Goal: Information Seeking & Learning: Learn about a topic

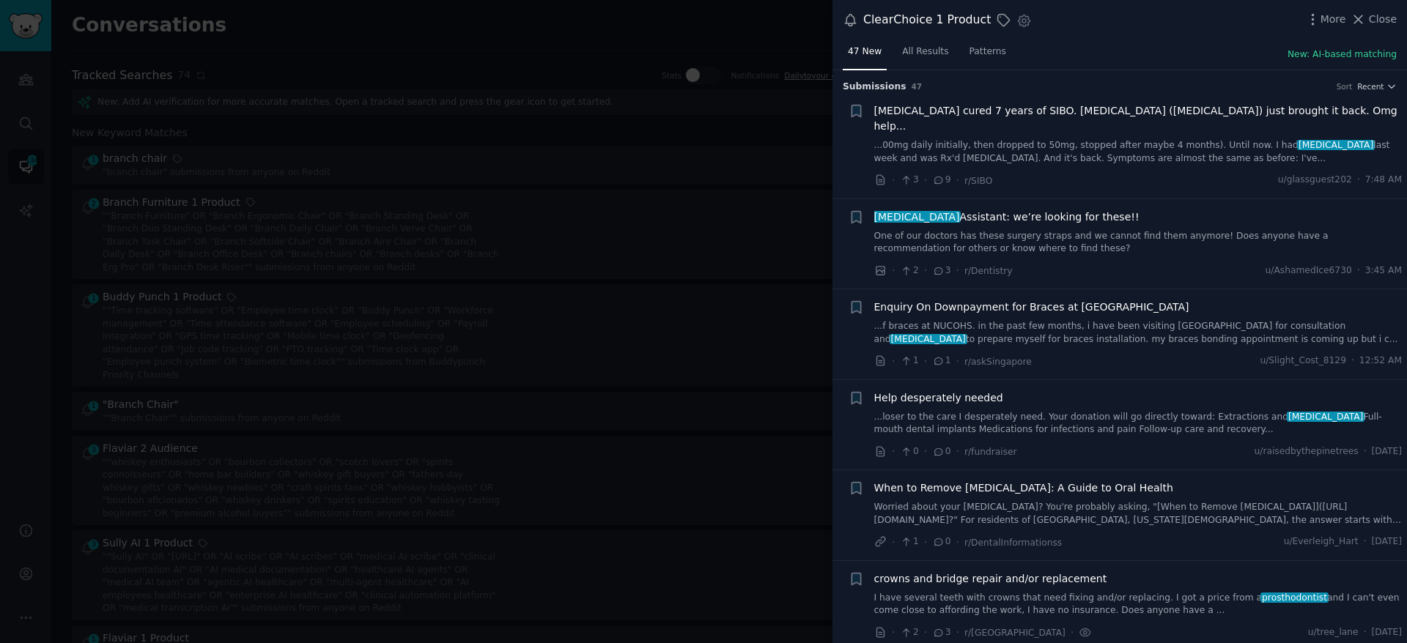
scroll to position [3141, 0]
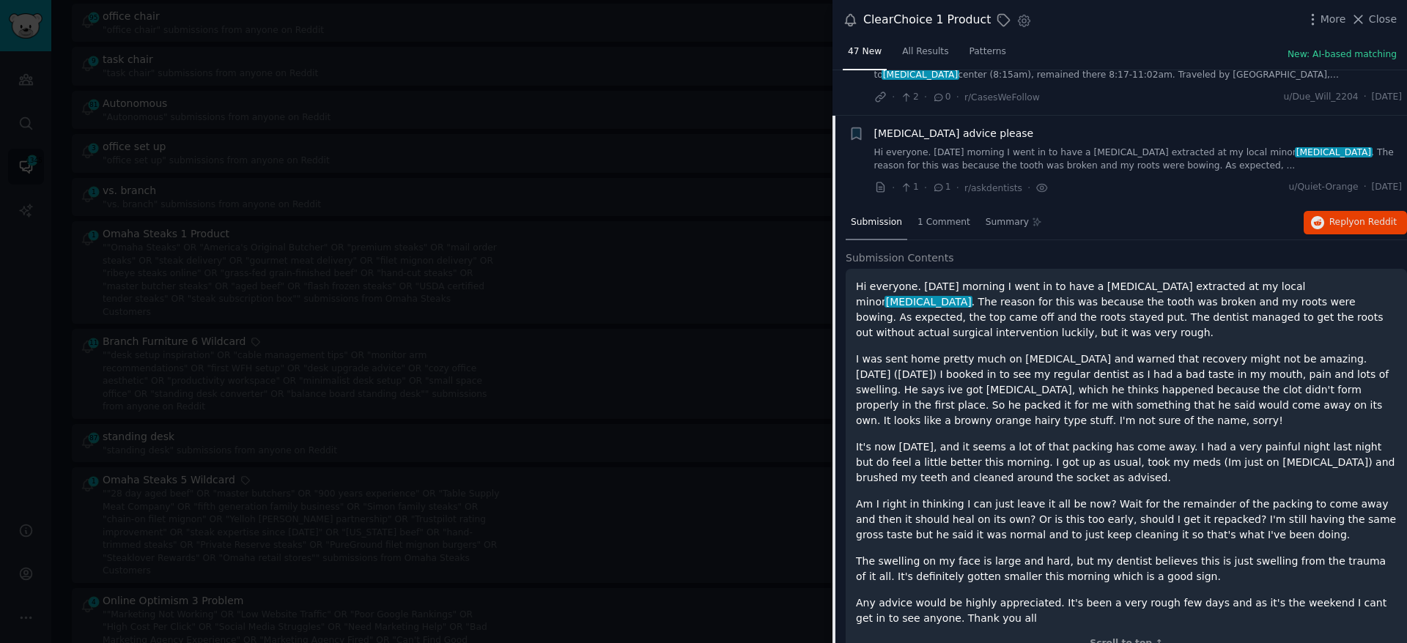
click at [744, 68] on div at bounding box center [703, 321] width 1407 height 643
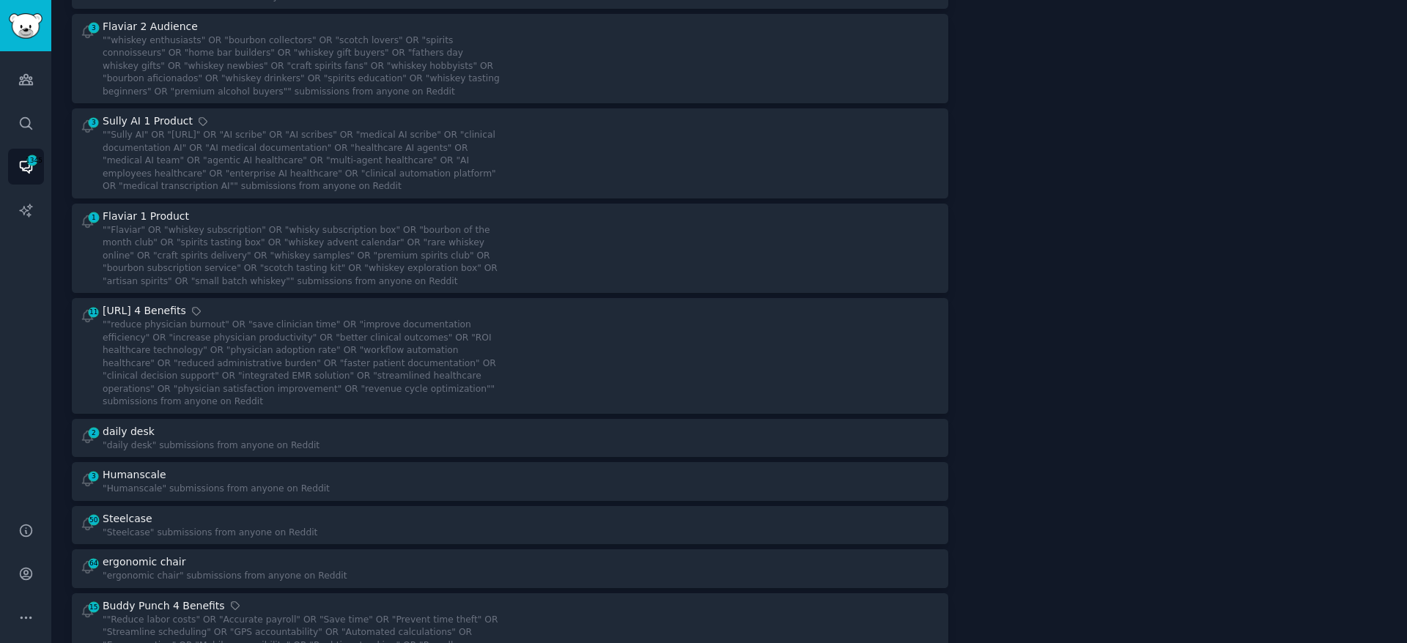
scroll to position [458, 0]
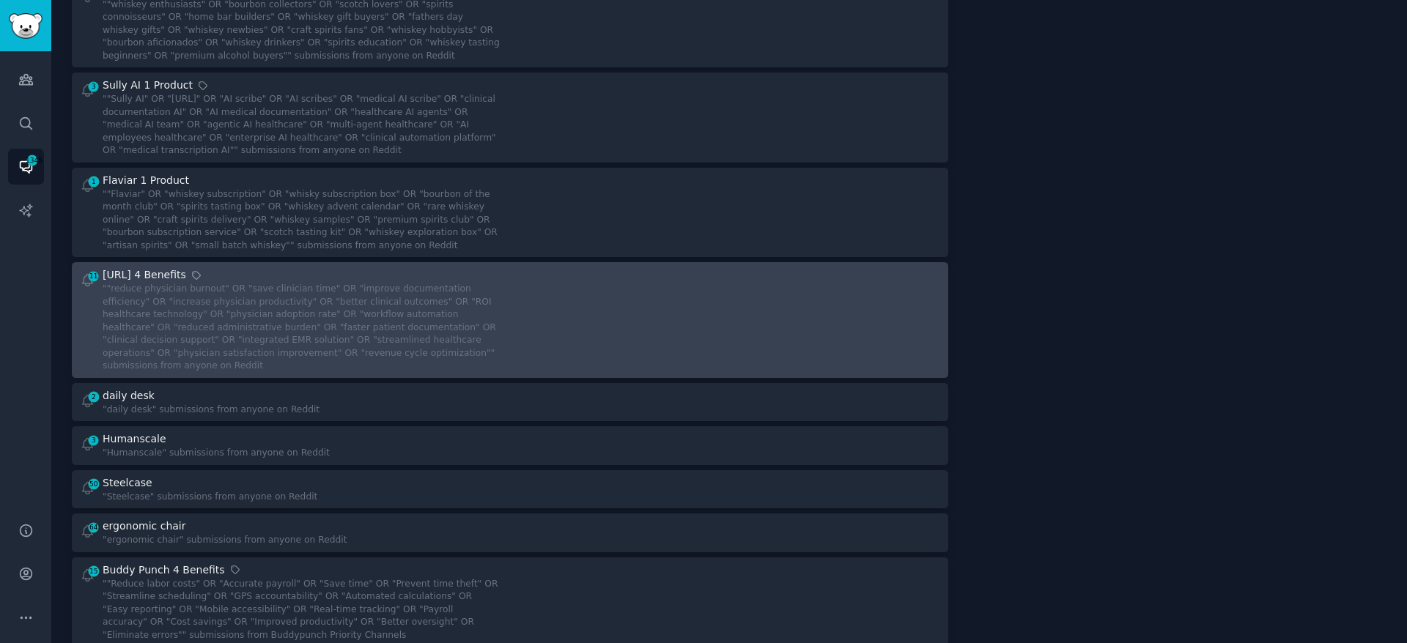
click at [558, 288] on div at bounding box center [730, 319] width 421 height 105
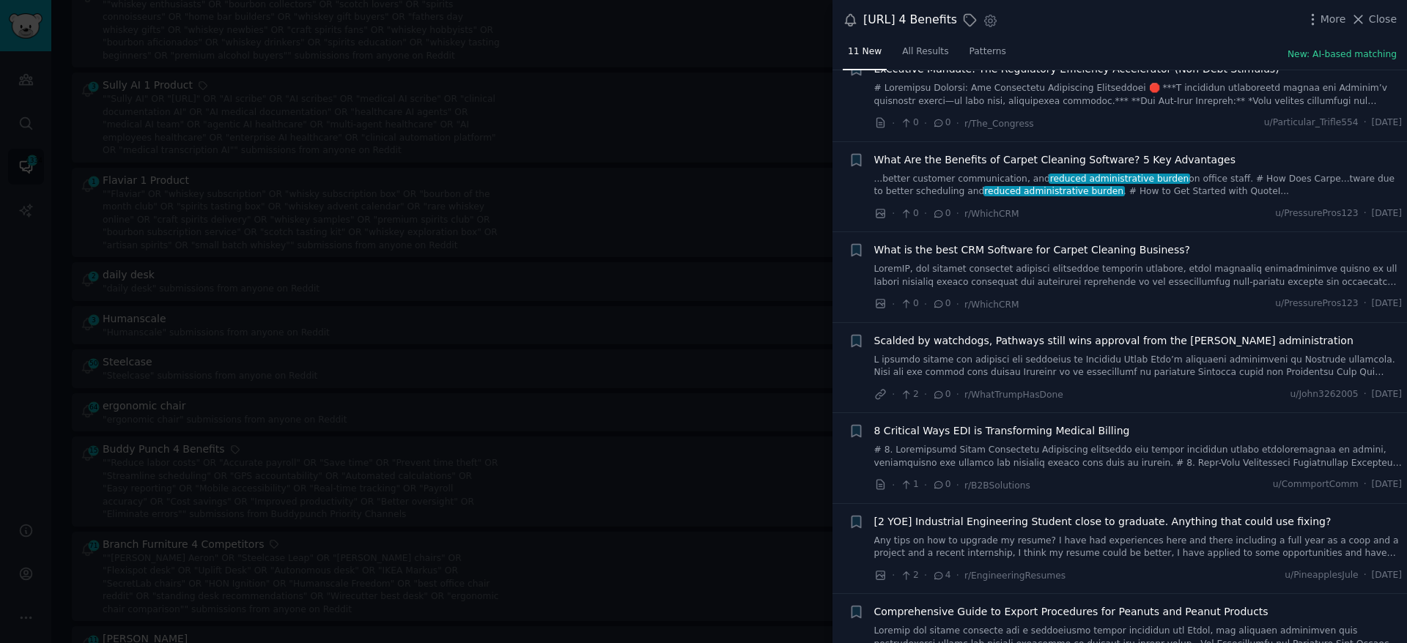
scroll to position [43, 0]
click at [1053, 453] on link at bounding box center [1138, 455] width 528 height 26
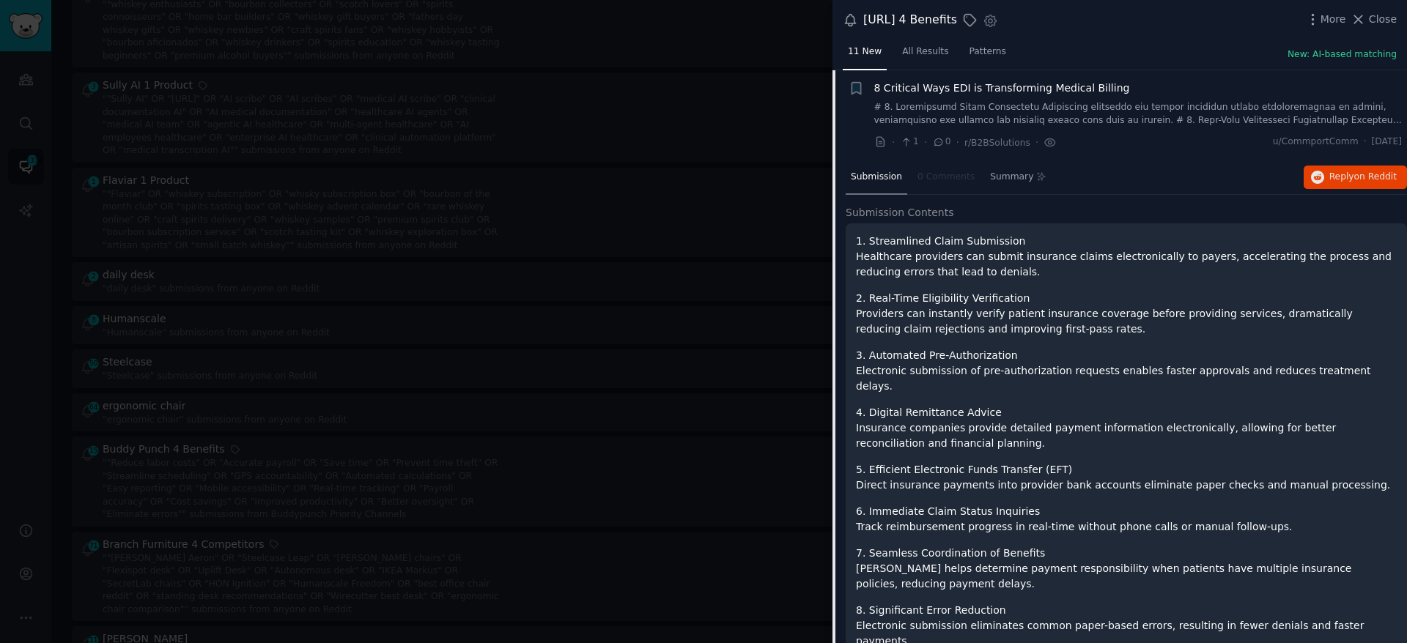
scroll to position [385, 0]
click at [1366, 177] on span "on Reddit" at bounding box center [1375, 176] width 42 height 10
click at [1023, 121] on link at bounding box center [1138, 113] width 528 height 26
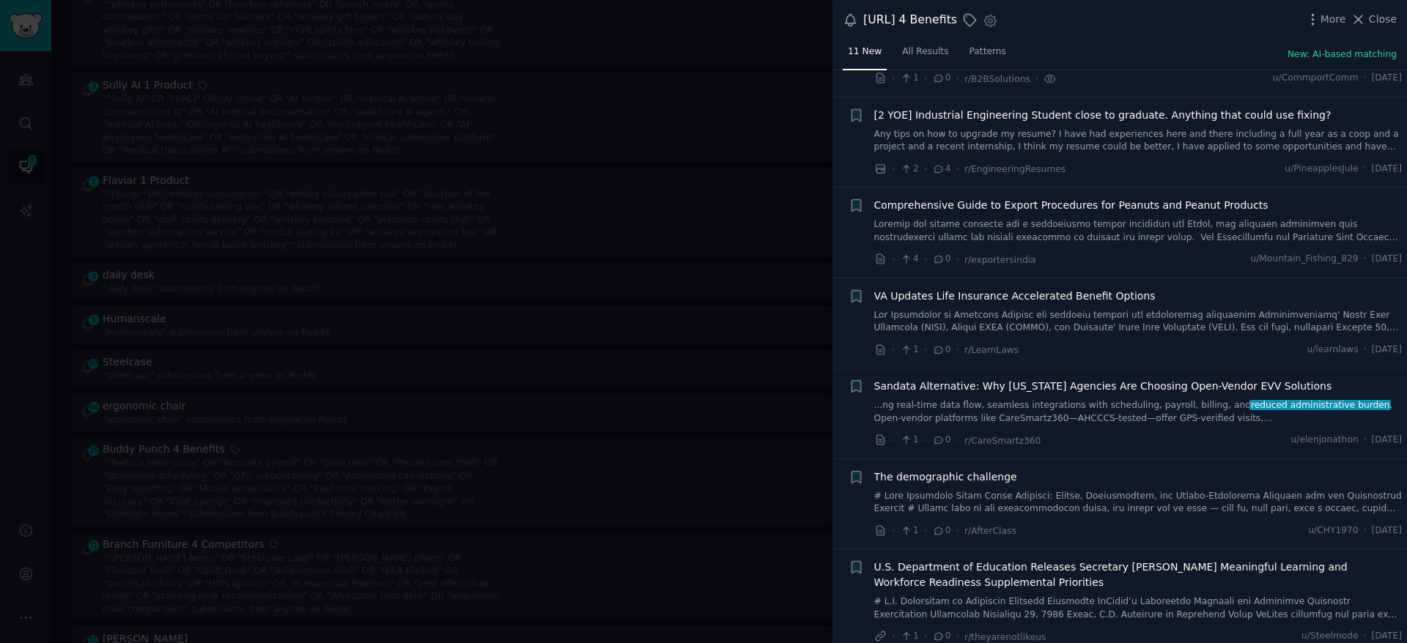
scroll to position [459, 0]
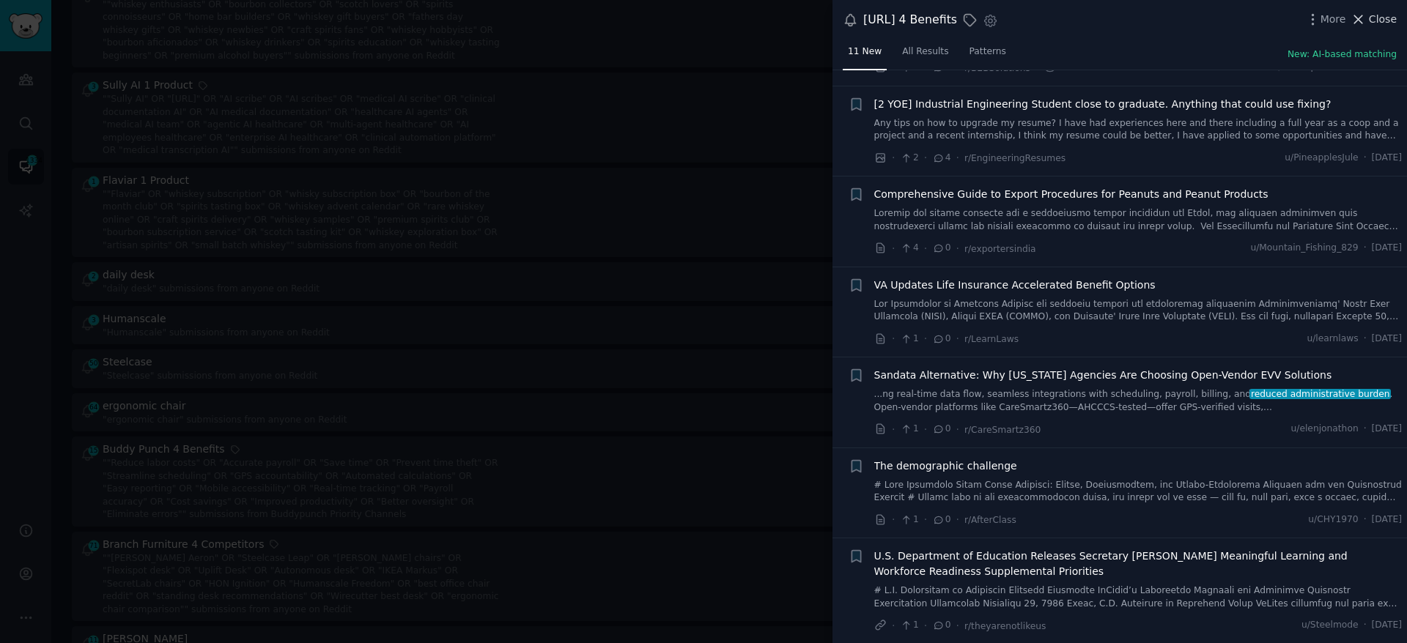
click at [1377, 20] on span "Close" at bounding box center [1382, 19] width 28 height 15
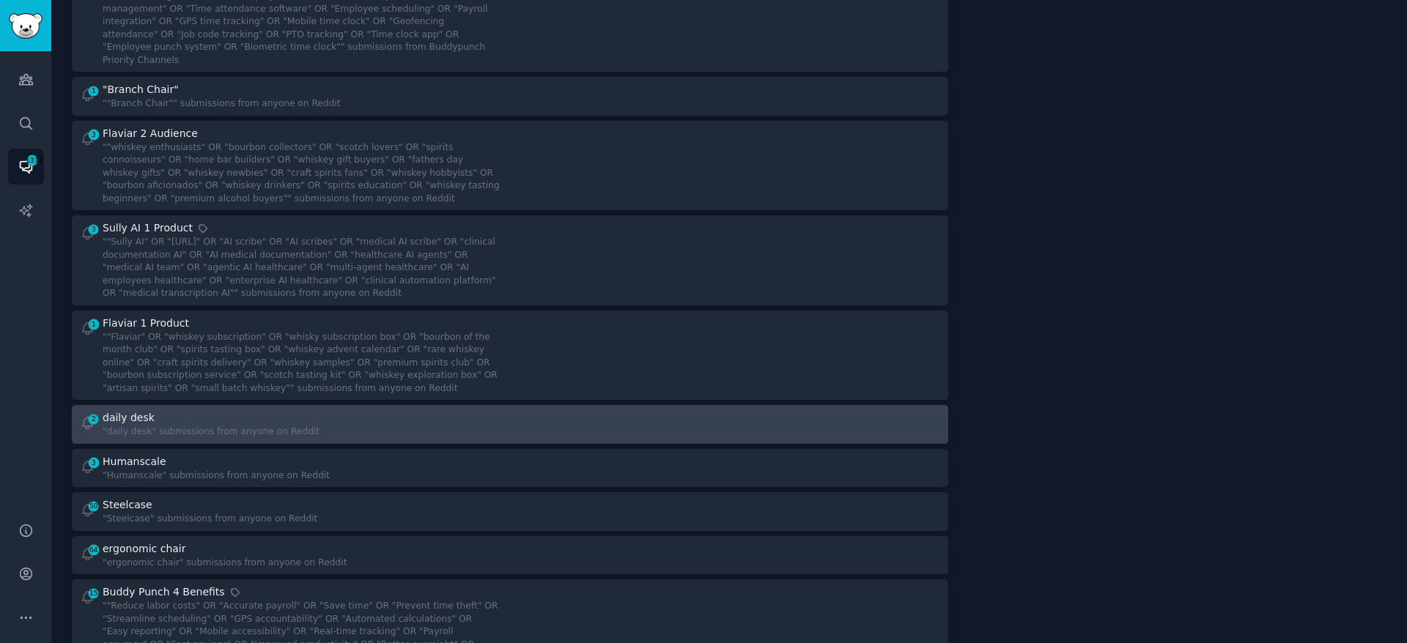
scroll to position [258, 0]
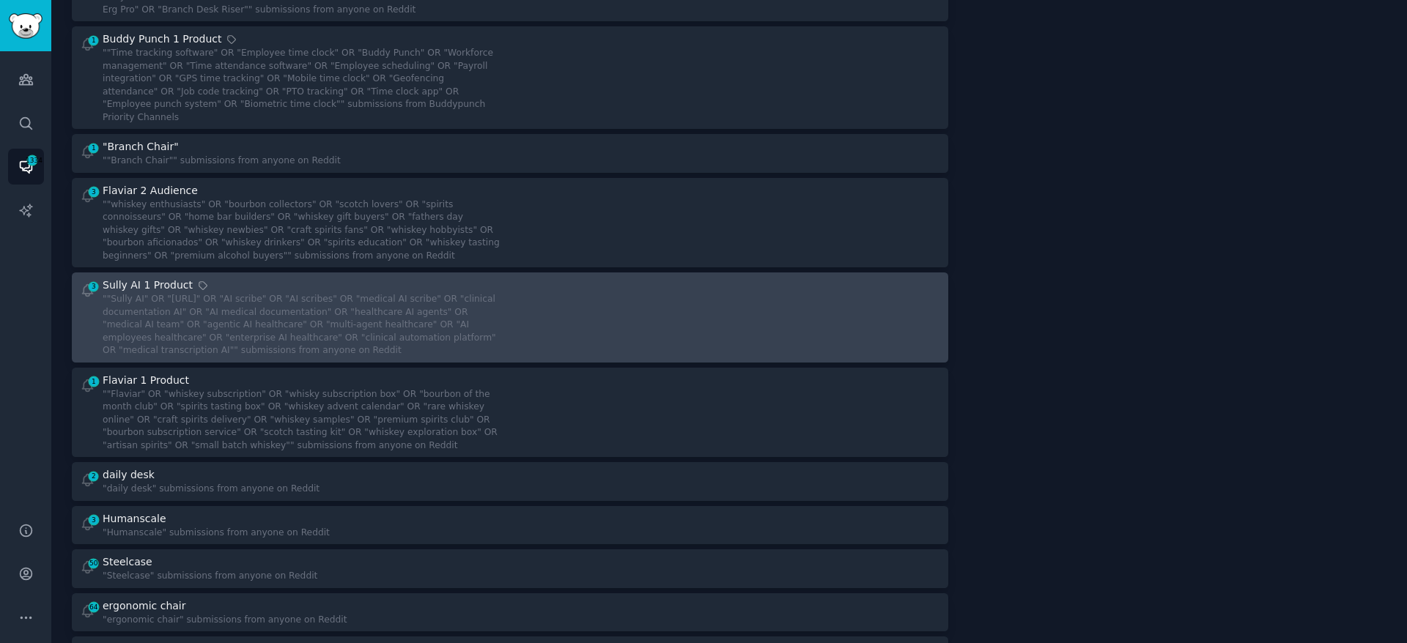
click at [651, 289] on div at bounding box center [730, 318] width 421 height 80
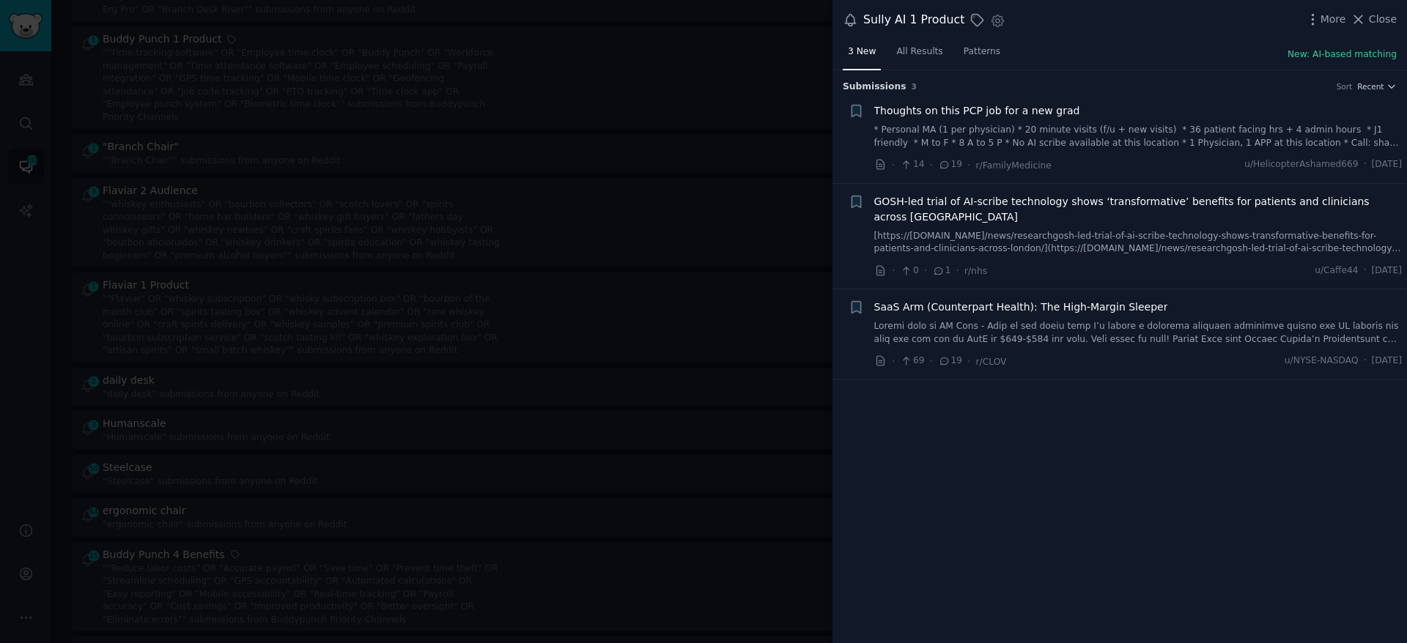
click at [966, 221] on span "GOSH-led trial of AI-scribe technology shows ‘transformative’ benefits for pati…" at bounding box center [1138, 209] width 528 height 31
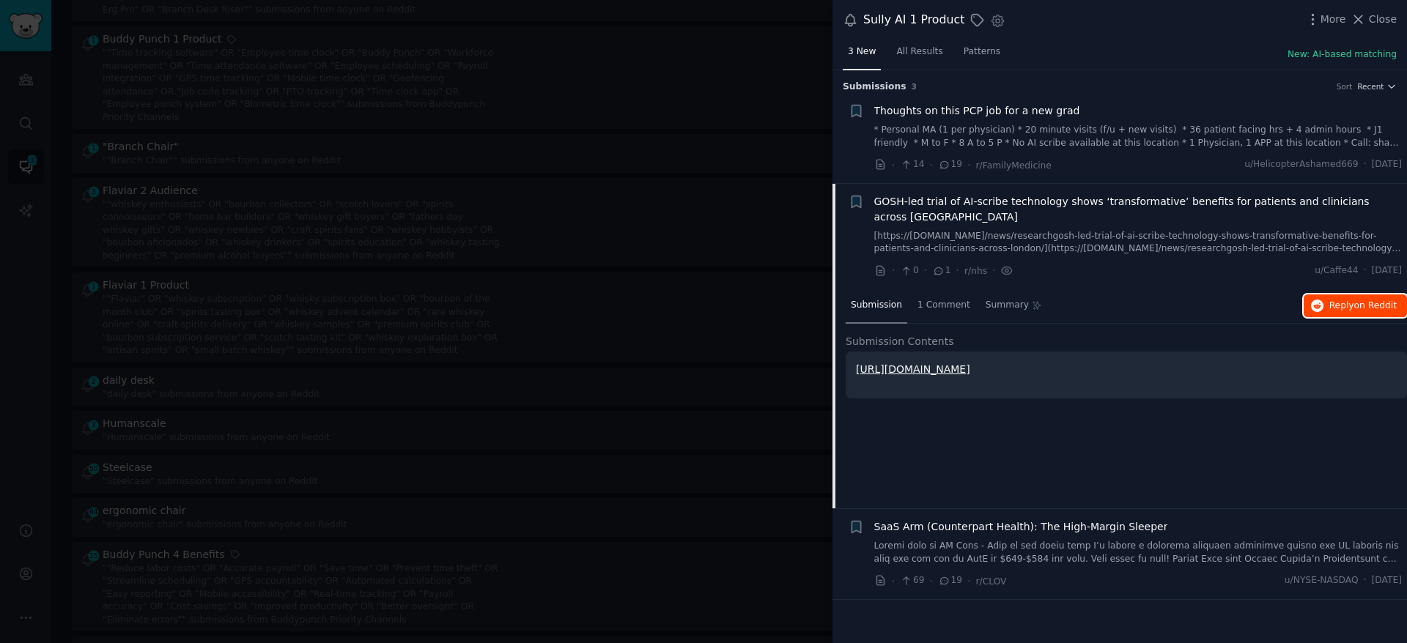
click at [1352, 304] on span "Reply on Reddit" at bounding box center [1362, 306] width 67 height 13
click at [1001, 240] on link "[https://[DOMAIN_NAME]/news/researchgosh-led-trial-of-ai-scribe-technology-show…" at bounding box center [1138, 243] width 528 height 26
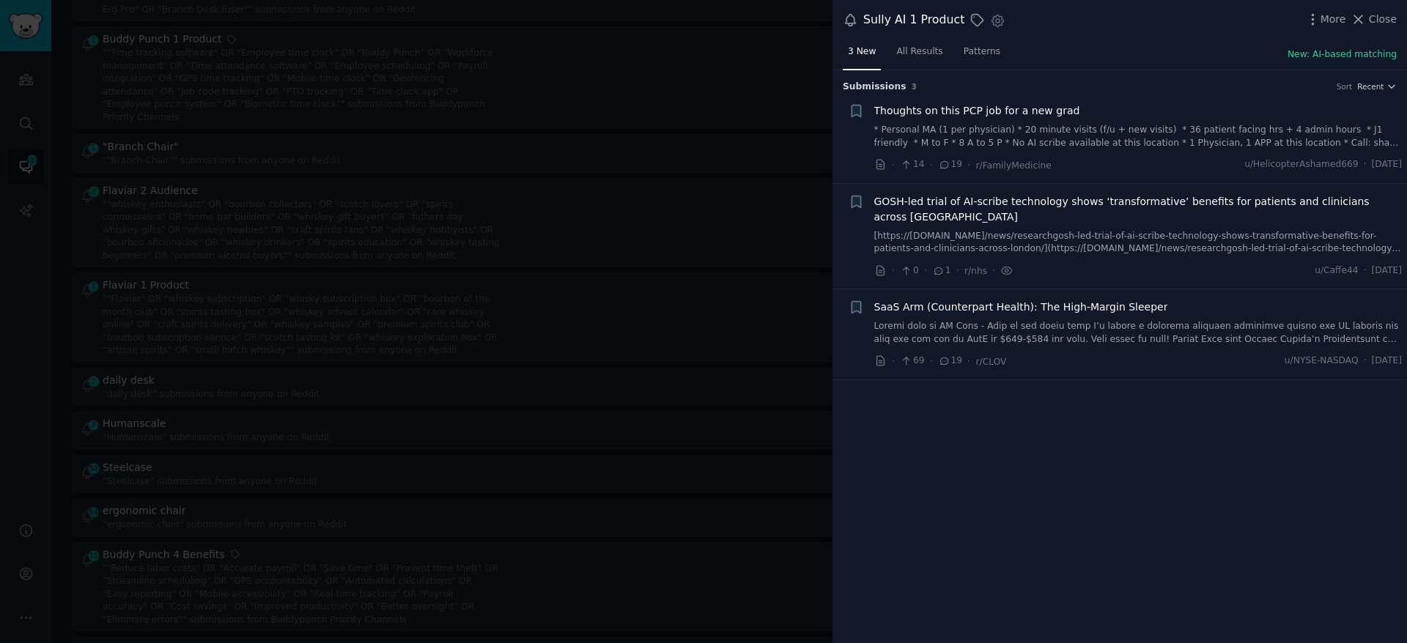
click at [1057, 336] on link at bounding box center [1138, 333] width 528 height 26
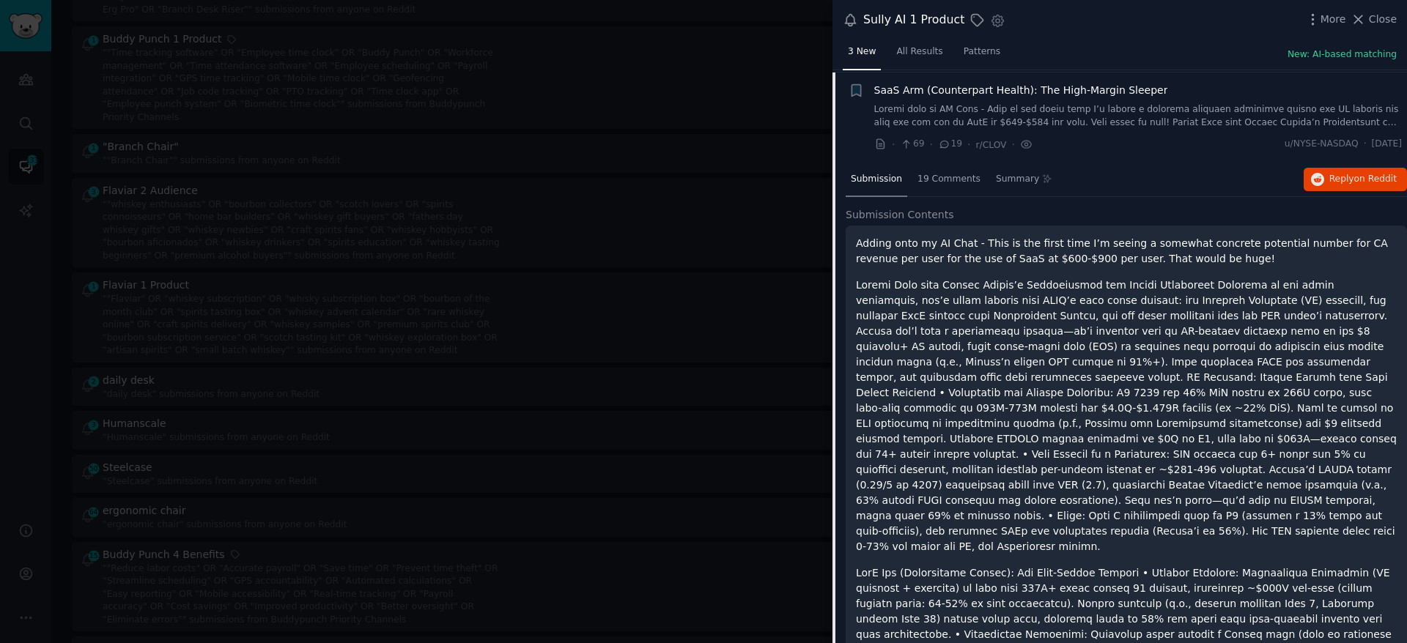
scroll to position [220, 0]
click at [1315, 190] on div "Submission 19 Comments Summary Reply on Reddit" at bounding box center [1125, 177] width 561 height 35
click at [1319, 182] on button "Reply on Reddit" at bounding box center [1354, 176] width 103 height 23
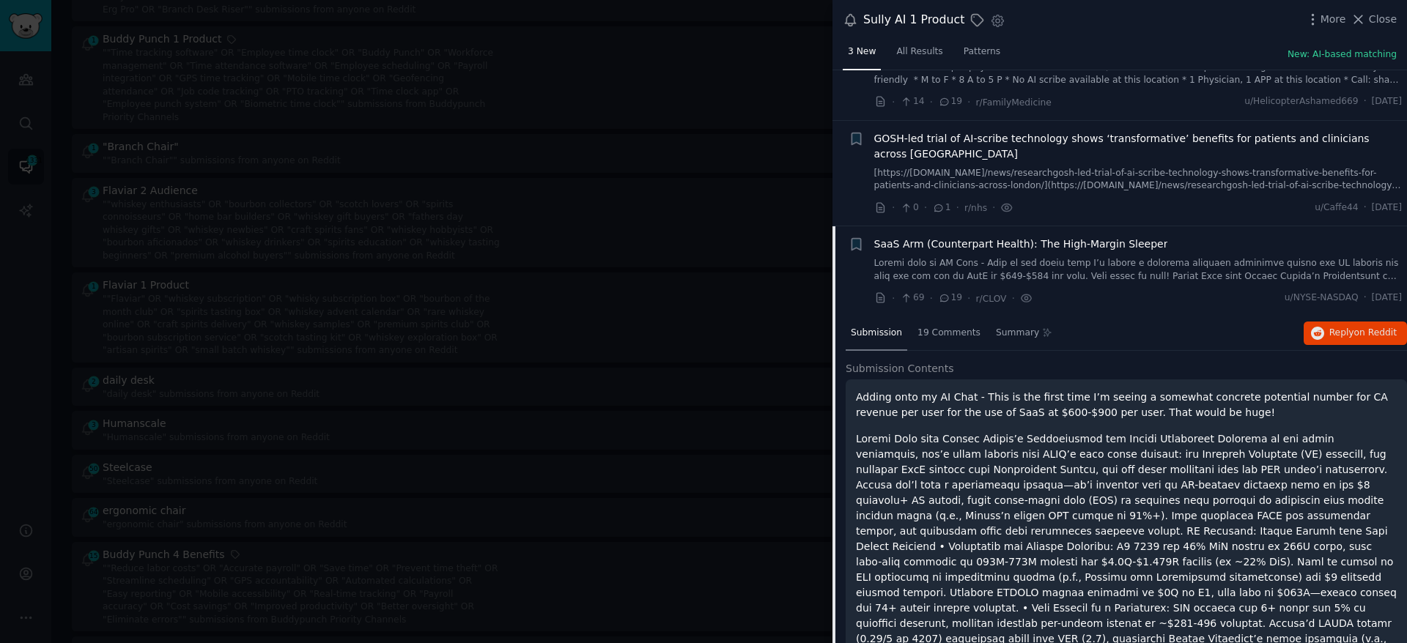
scroll to position [62, 0]
click at [1034, 265] on link at bounding box center [1138, 272] width 528 height 26
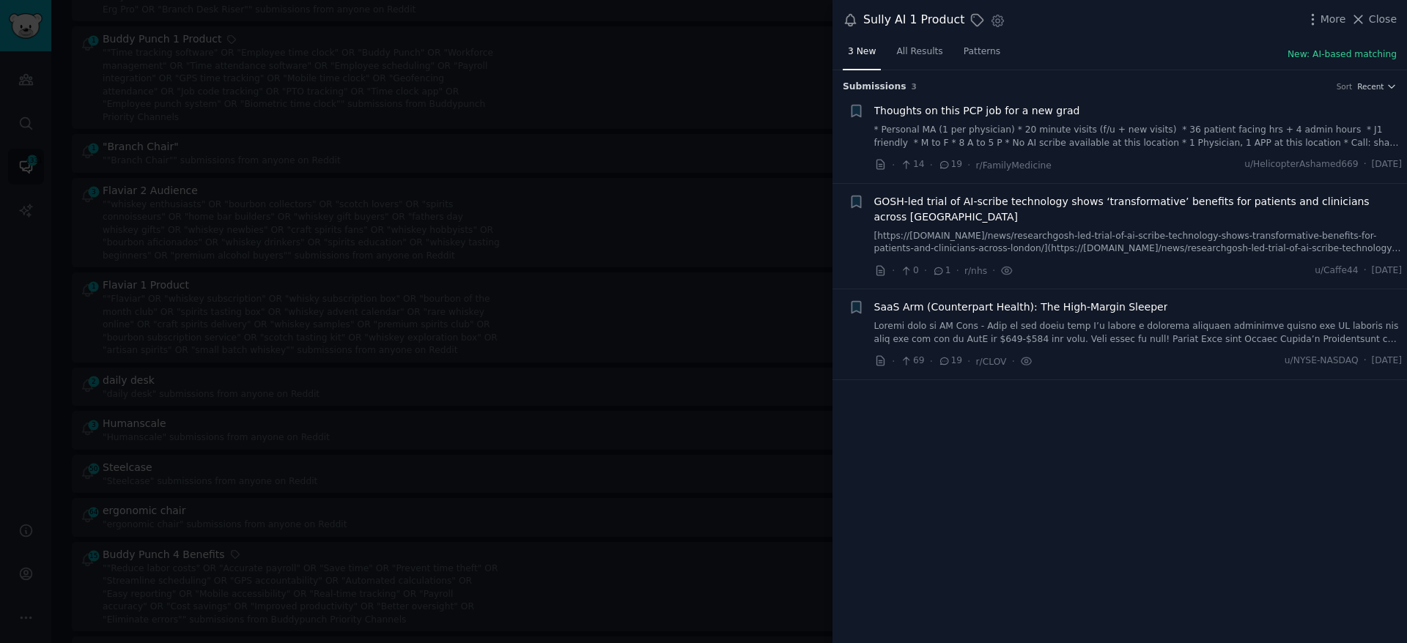
scroll to position [0, 0]
click at [1369, 22] on span "Close" at bounding box center [1382, 19] width 28 height 15
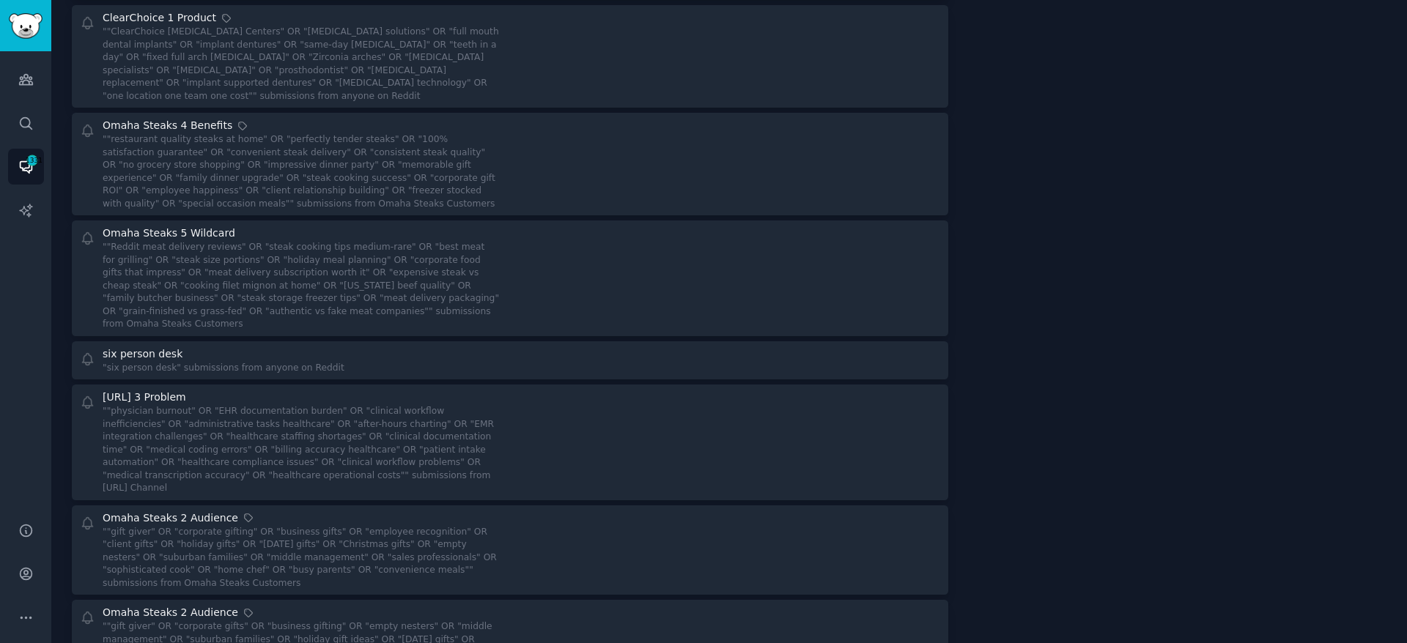
scroll to position [4714, 0]
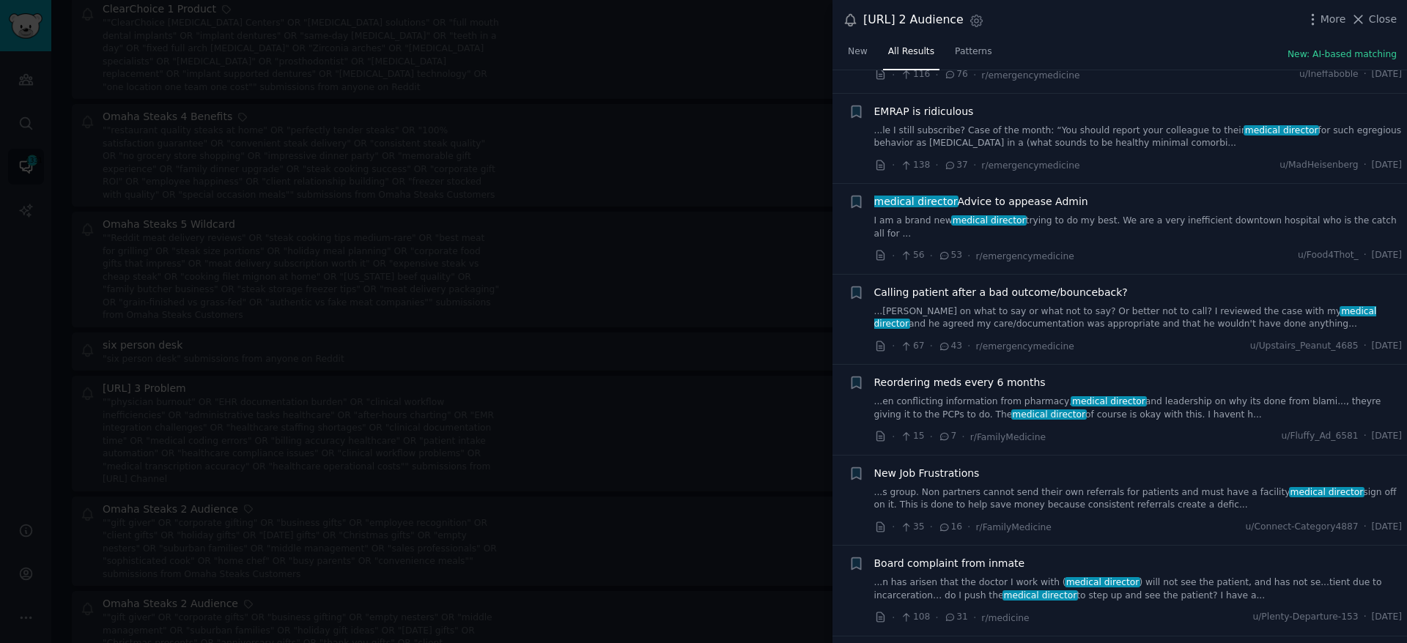
scroll to position [293, 0]
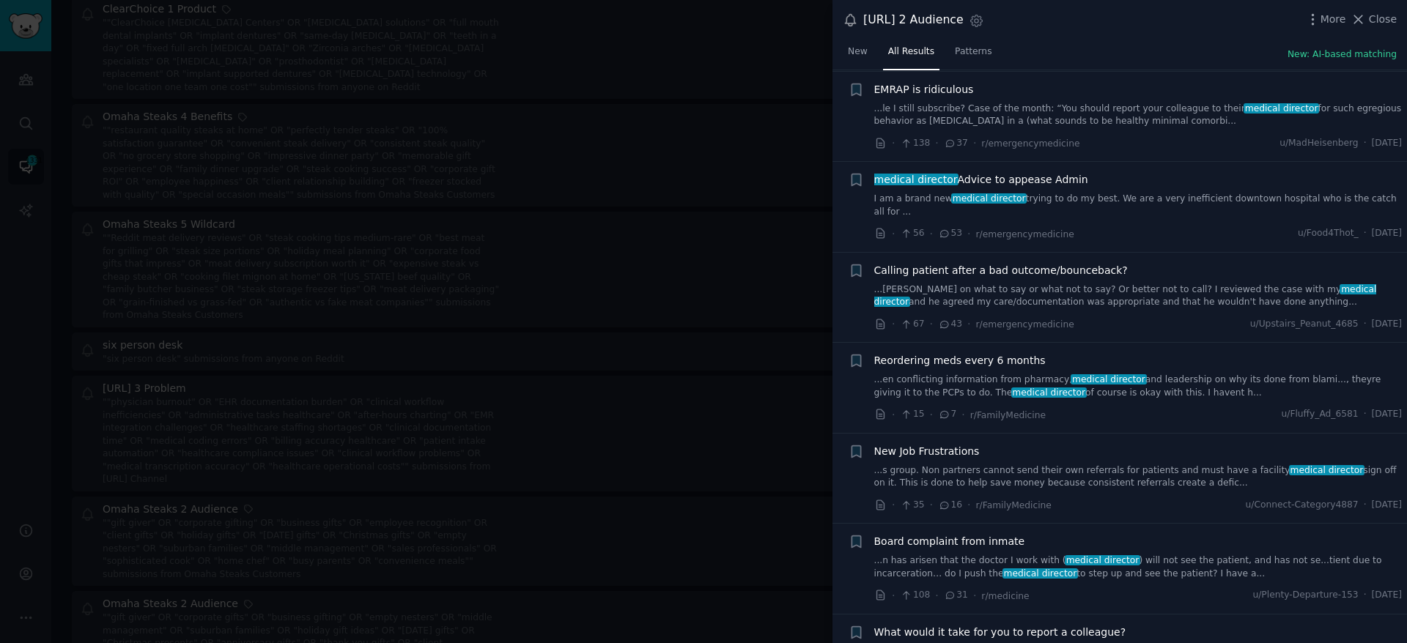
click at [1090, 444] on div "New Job Frustrations" at bounding box center [1138, 451] width 528 height 15
click at [1089, 456] on div "New Job Frustrations" at bounding box center [1138, 451] width 528 height 15
click at [936, 454] on span "New Job Frustrations" at bounding box center [926, 451] width 105 height 15
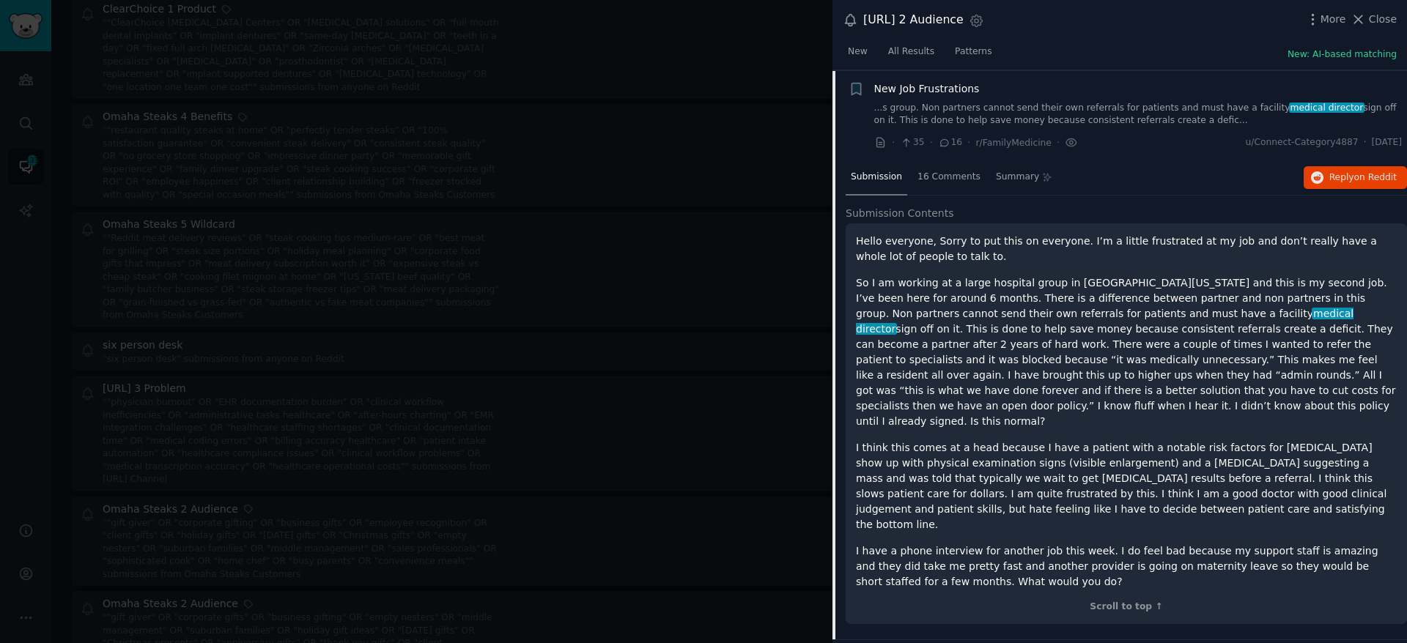
scroll to position [656, 0]
click at [1358, 177] on span "on Reddit" at bounding box center [1375, 176] width 42 height 10
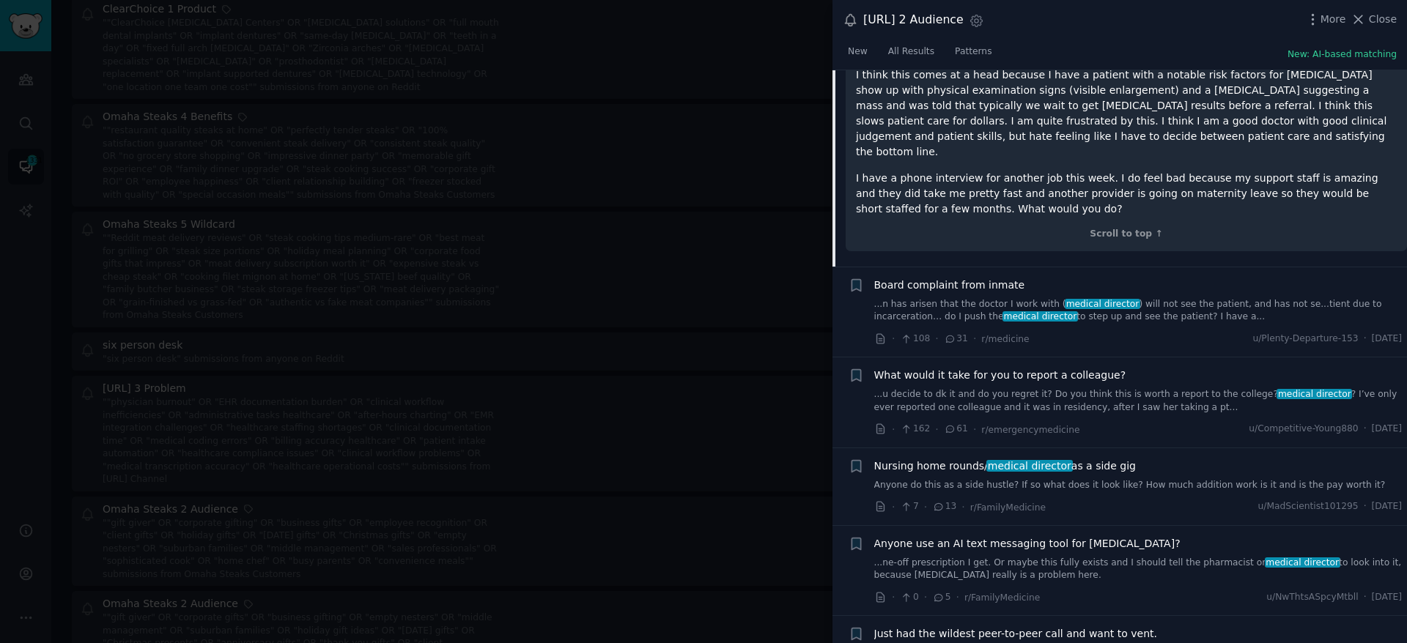
scroll to position [1030, 0]
click at [1070, 535] on span "Anyone use an AI text messaging tool for [MEDICAL_DATA]?" at bounding box center [1027, 542] width 306 height 15
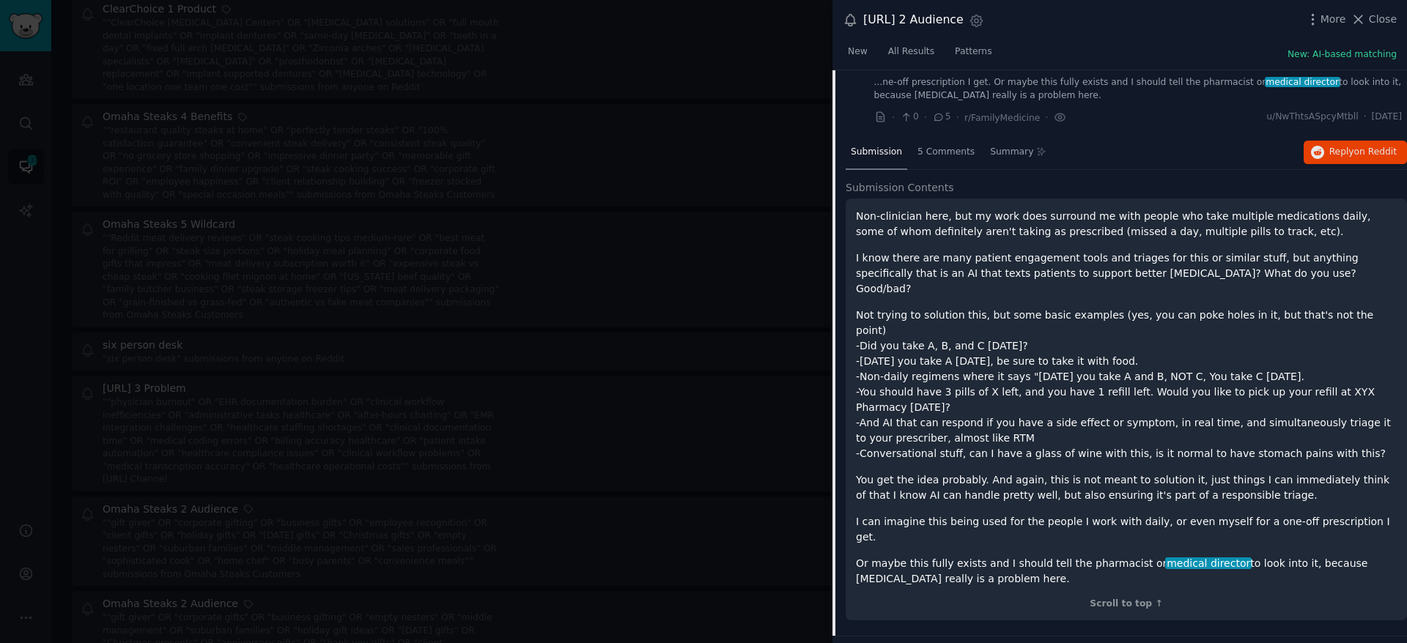
scroll to position [1006, 0]
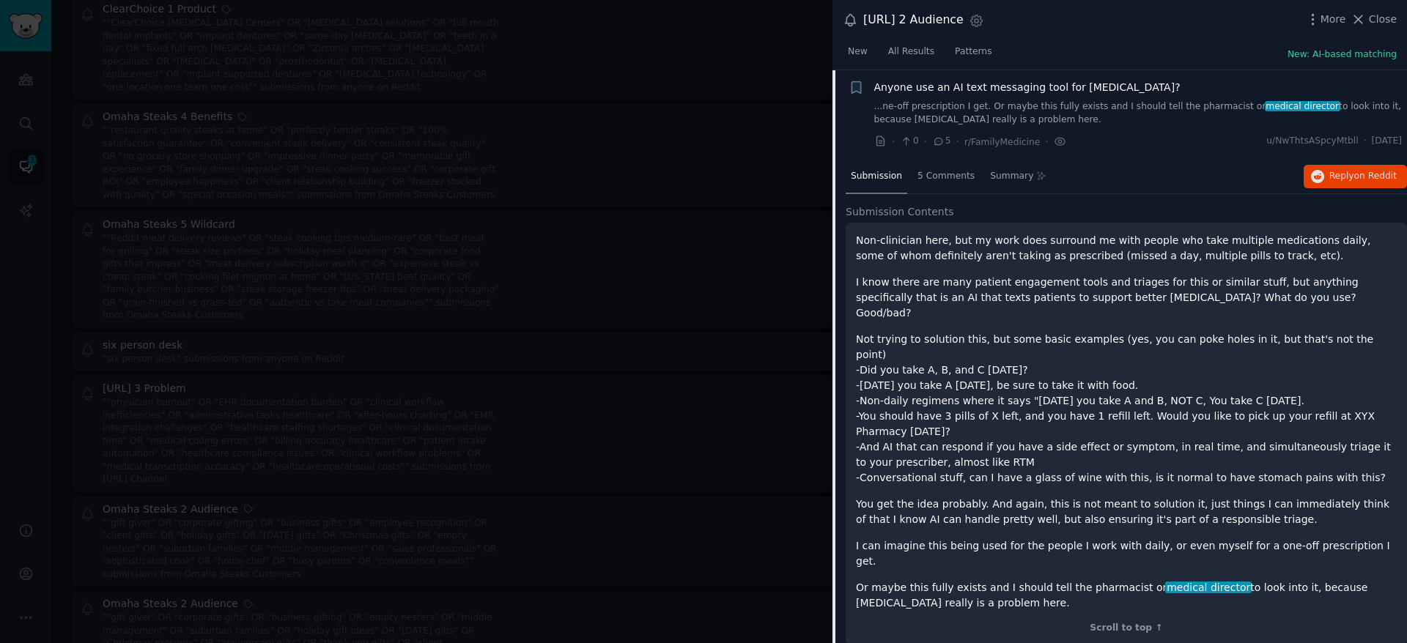
click at [861, 241] on p "Non-clinician here, but my work does surround me with people who take multiple …" at bounding box center [1126, 248] width 541 height 31
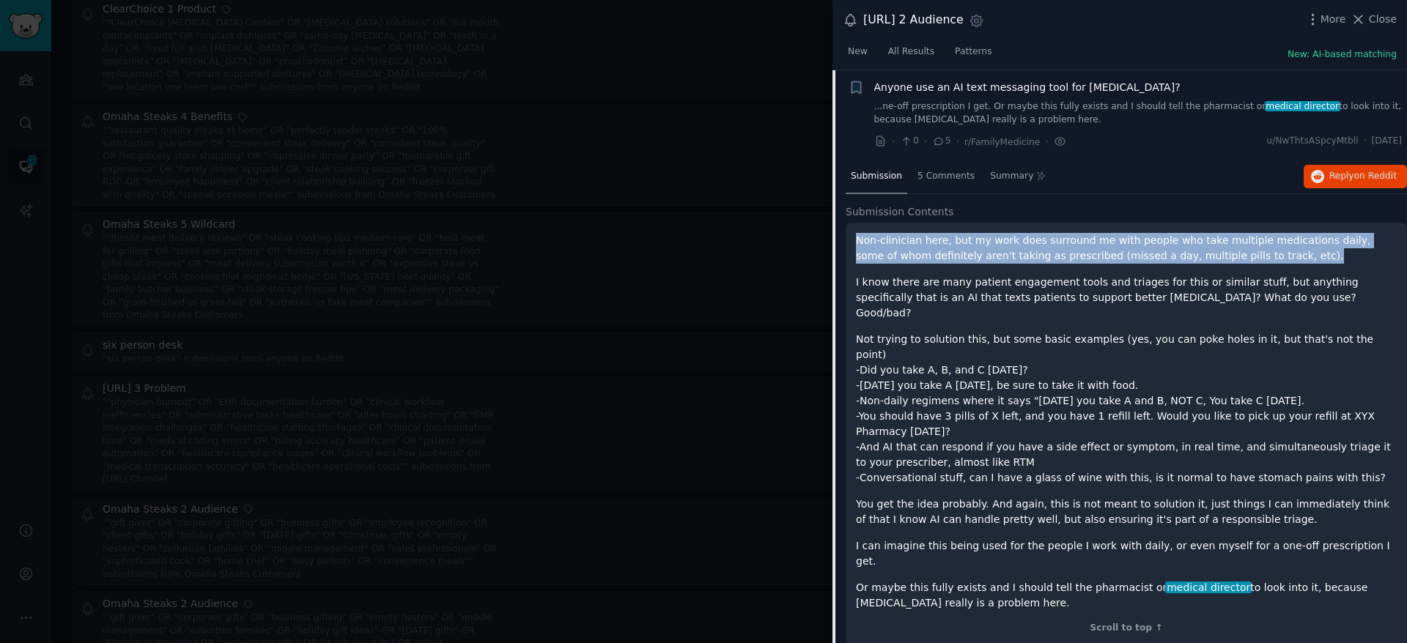
drag, startPoint x: 858, startPoint y: 241, endPoint x: 1275, endPoint y: 261, distance: 418.1
click at [1275, 261] on p "Non-clinician here, but my work does surround me with people who take multiple …" at bounding box center [1126, 248] width 541 height 31
copy p "Non-clinician here, but my work does surround me with people who take multiple …"
click at [1330, 174] on span "Reply on Reddit" at bounding box center [1362, 176] width 67 height 13
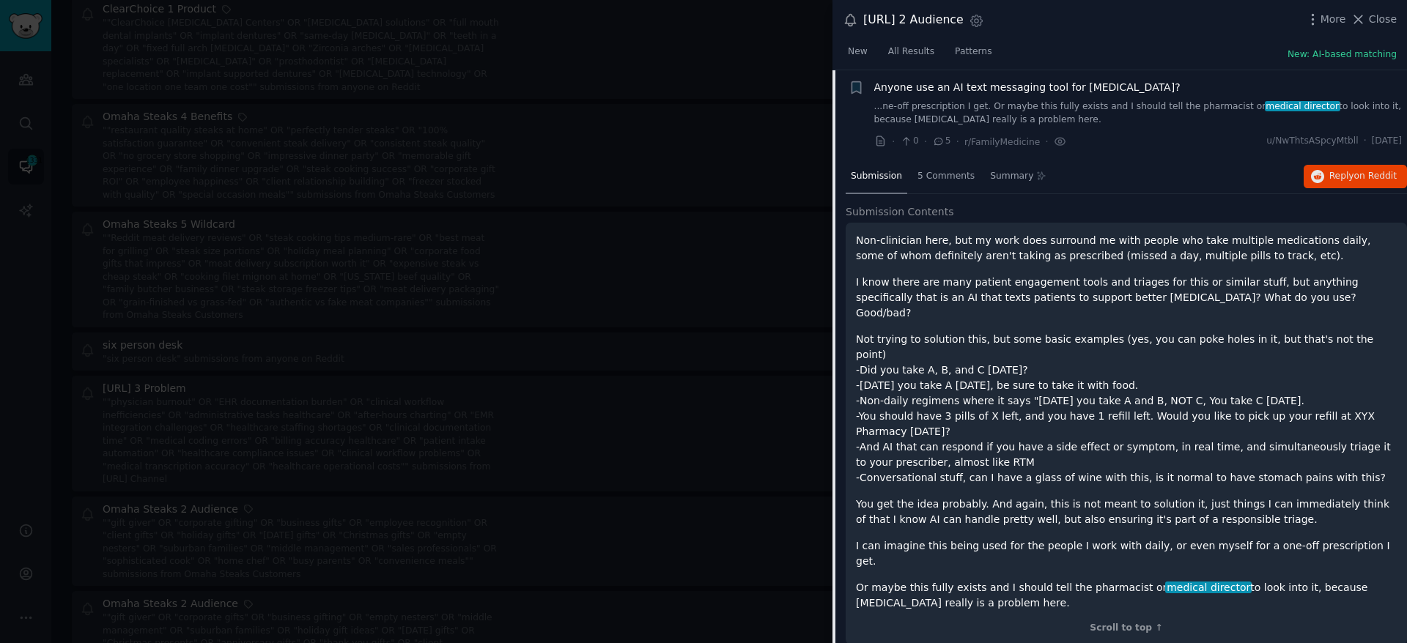
click at [677, 124] on div at bounding box center [703, 321] width 1407 height 643
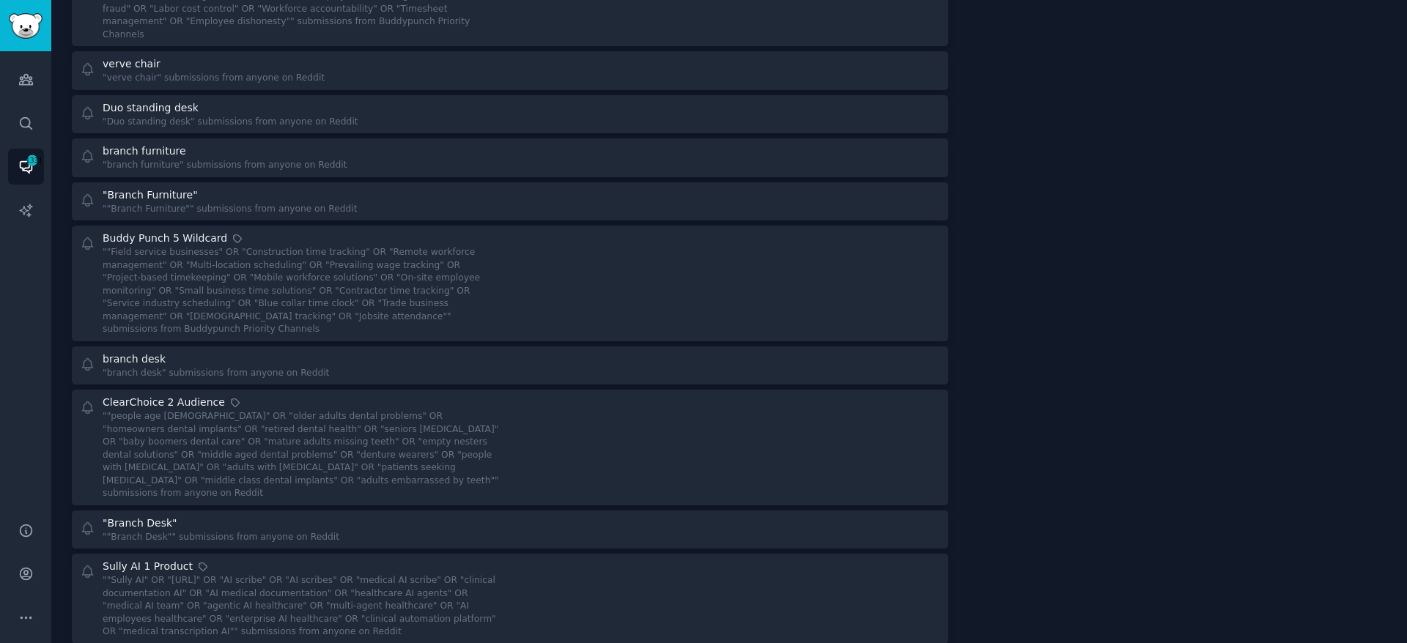
scroll to position [114, 0]
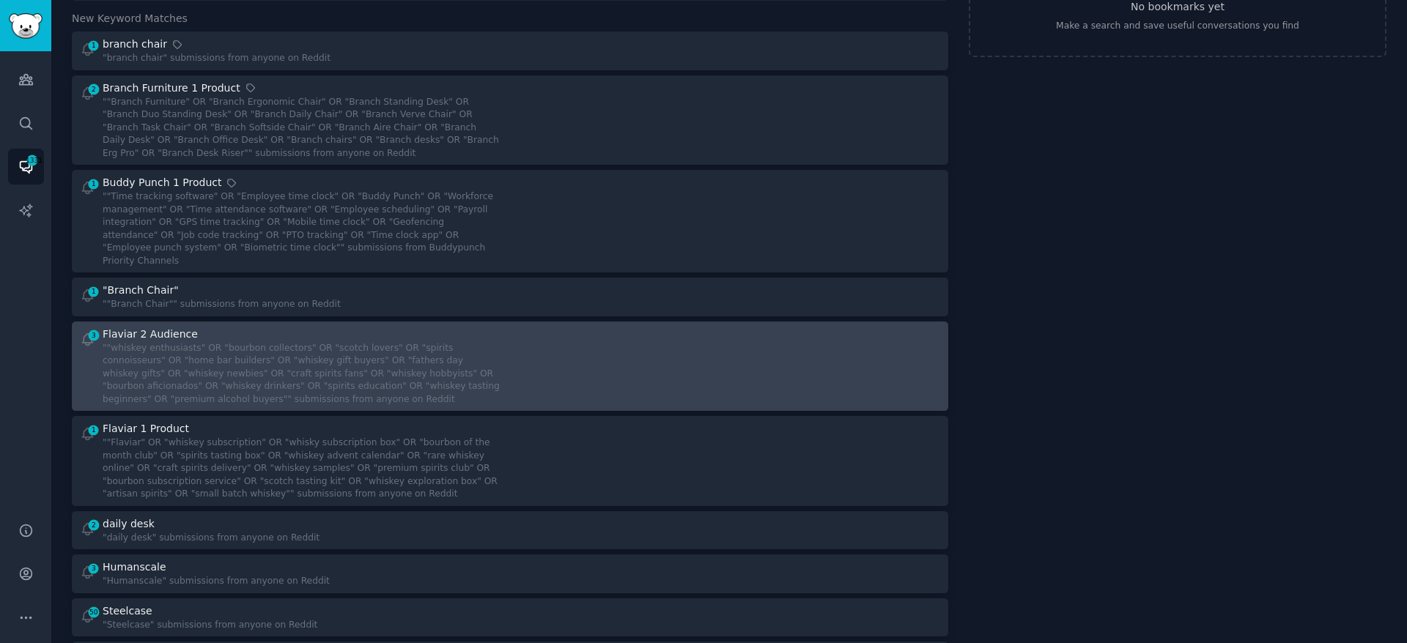
click at [612, 344] on div at bounding box center [730, 367] width 421 height 80
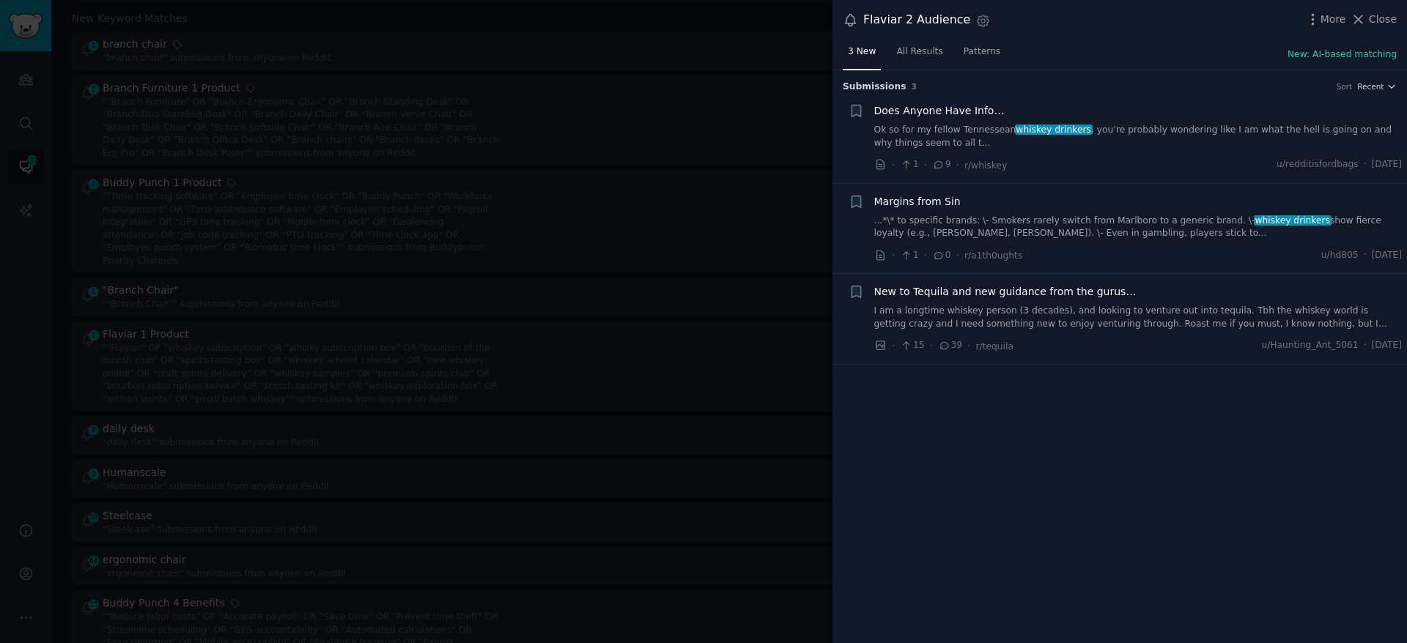
click at [990, 127] on link "Ok so for my fellow Tennessean whiskey drinkers , you’re probably wondering lik…" at bounding box center [1138, 137] width 528 height 26
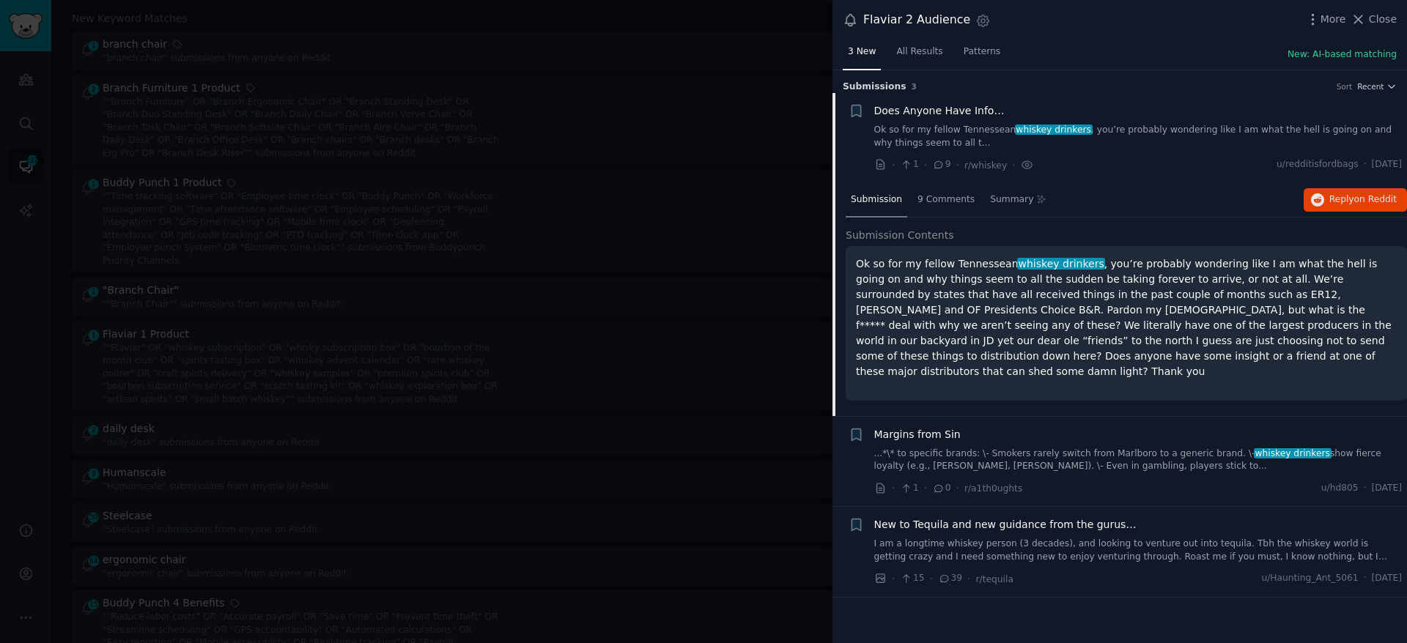
click at [1037, 141] on link "Ok so for my fellow Tennessean whiskey drinkers , you’re probably wondering lik…" at bounding box center [1138, 137] width 528 height 26
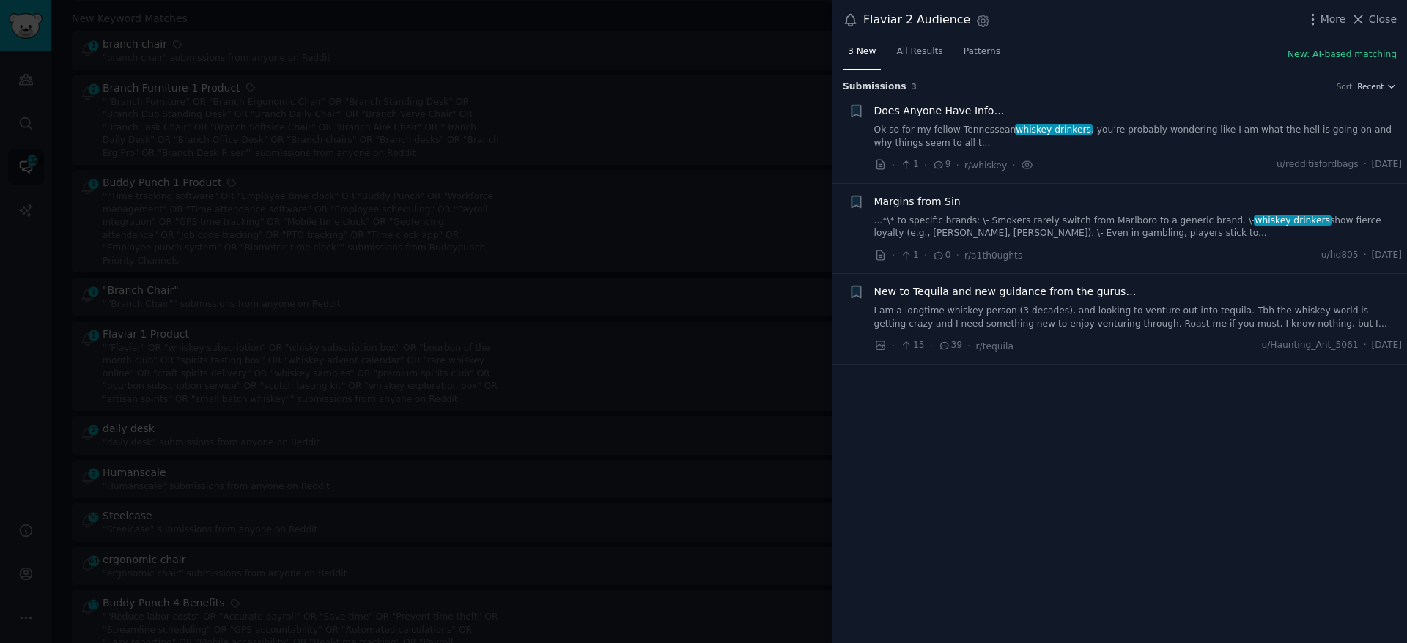
click at [1052, 326] on link "I am a longtime whiskey person (3 decades), and looking to venture out into teq…" at bounding box center [1138, 318] width 528 height 26
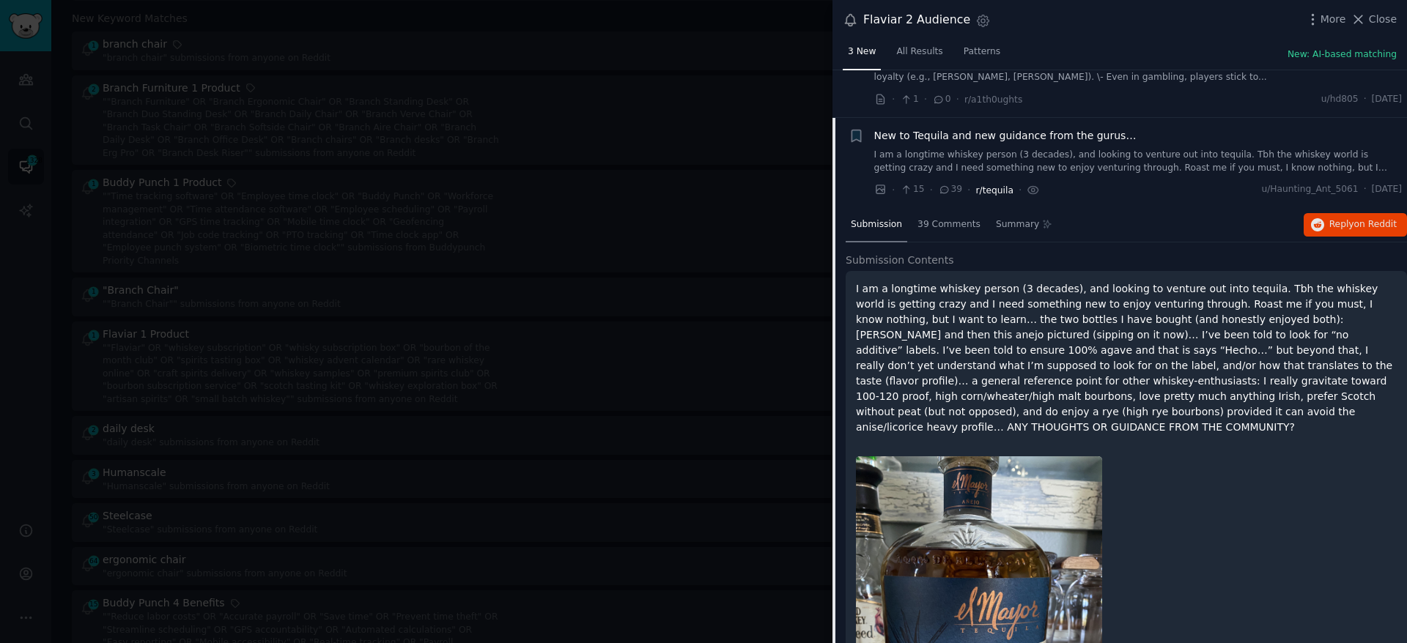
scroll to position [155, 0]
click at [1333, 223] on span "Reply on Reddit" at bounding box center [1362, 226] width 67 height 13
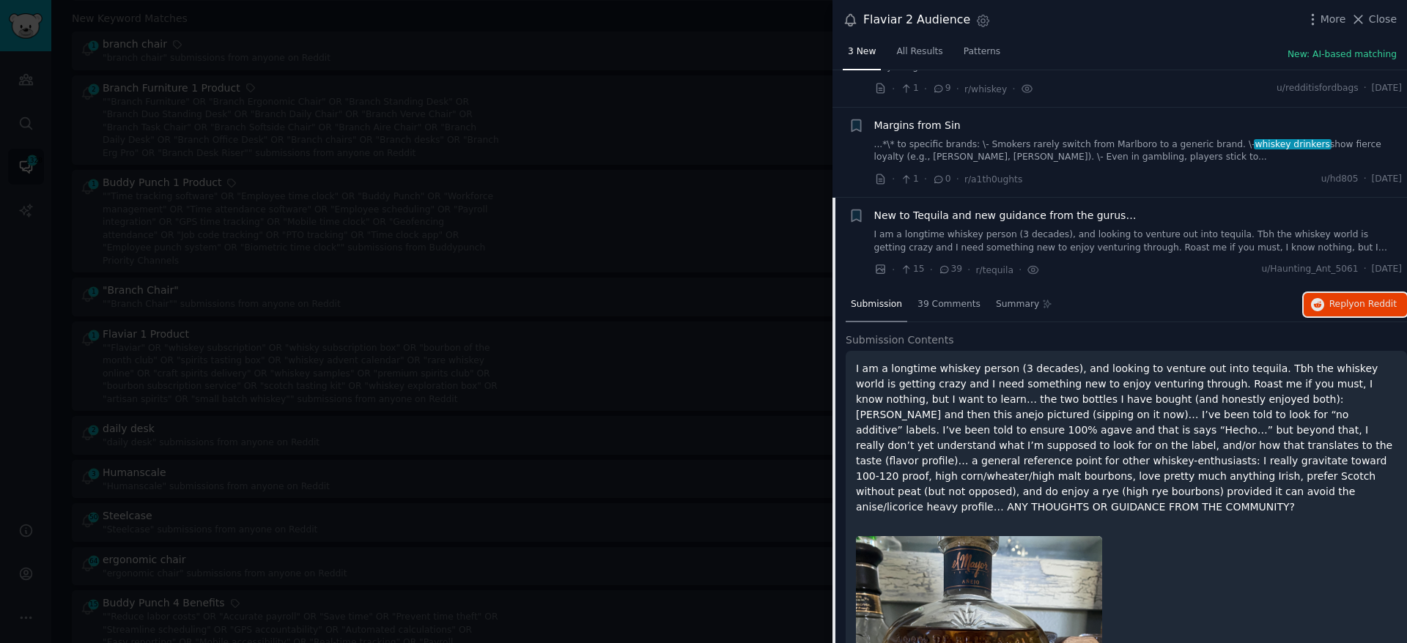
scroll to position [75, 0]
click at [1009, 224] on div "New to Tequila and new guidance from the gurus…" at bounding box center [1138, 232] width 528 height 46
click at [1080, 223] on span "New to Tequila and new guidance from the gurus…" at bounding box center [1005, 216] width 262 height 15
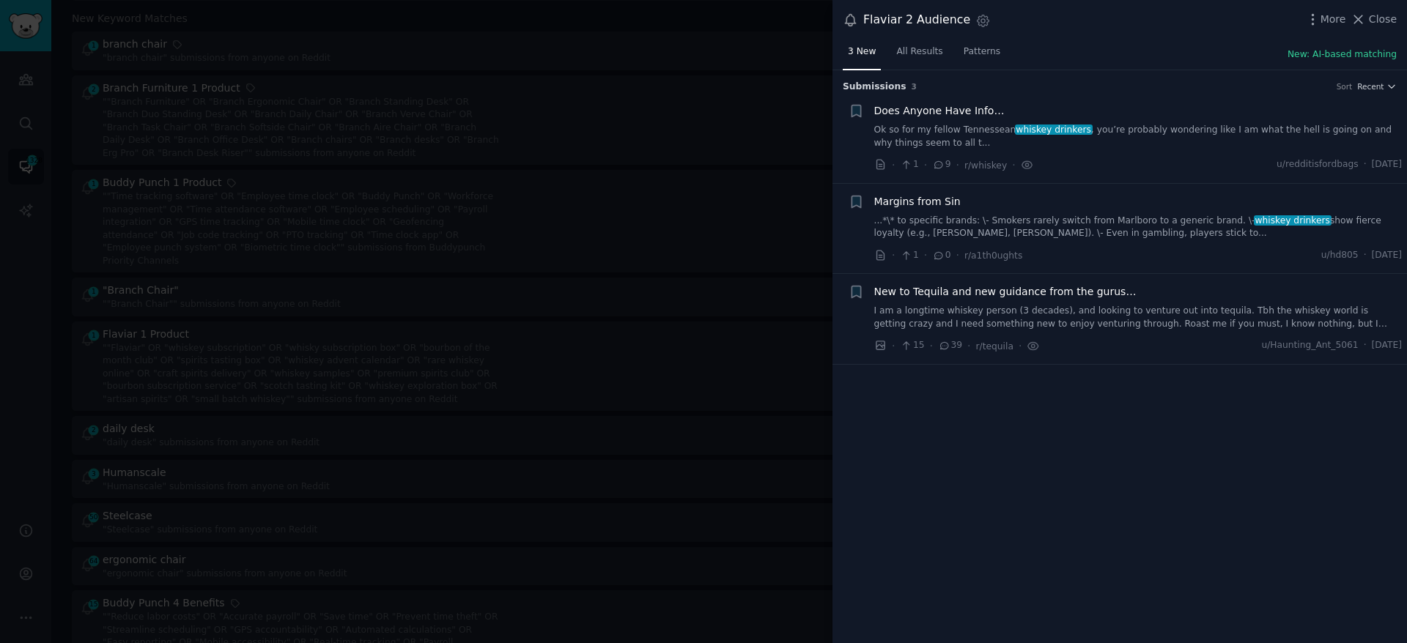
scroll to position [0, 0]
click at [1371, 26] on span "Close" at bounding box center [1382, 19] width 28 height 15
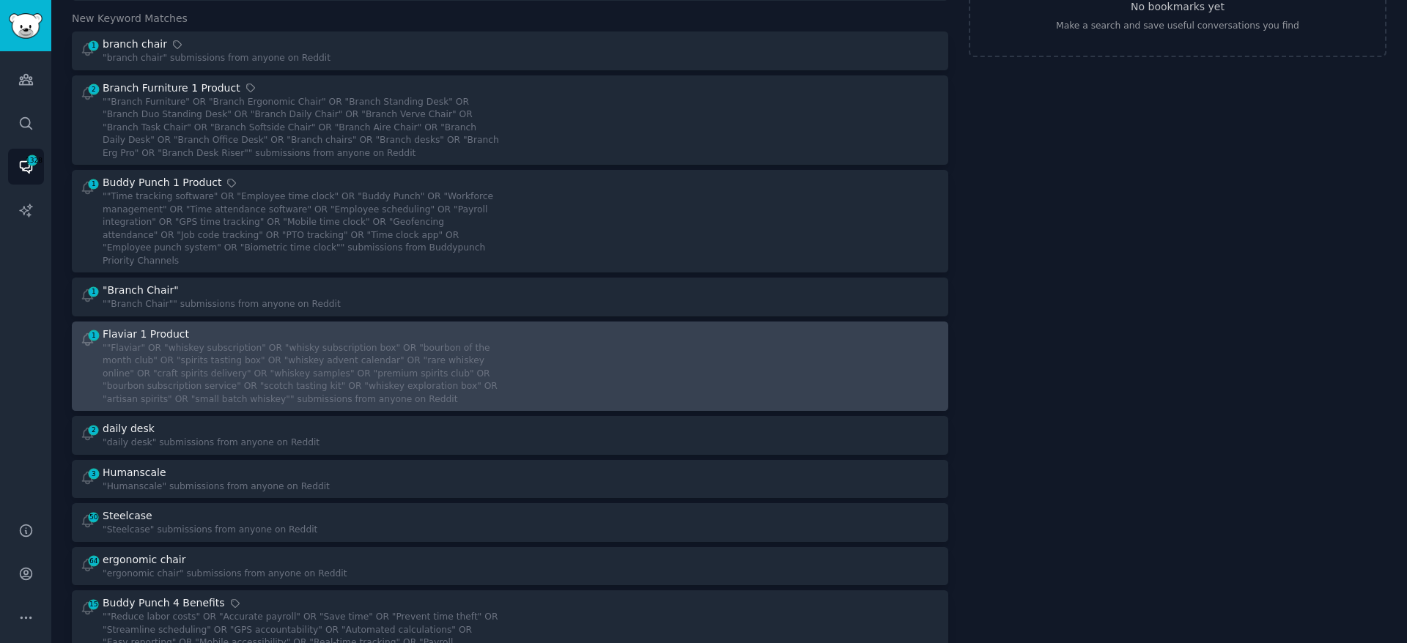
click at [755, 336] on div at bounding box center [730, 367] width 421 height 80
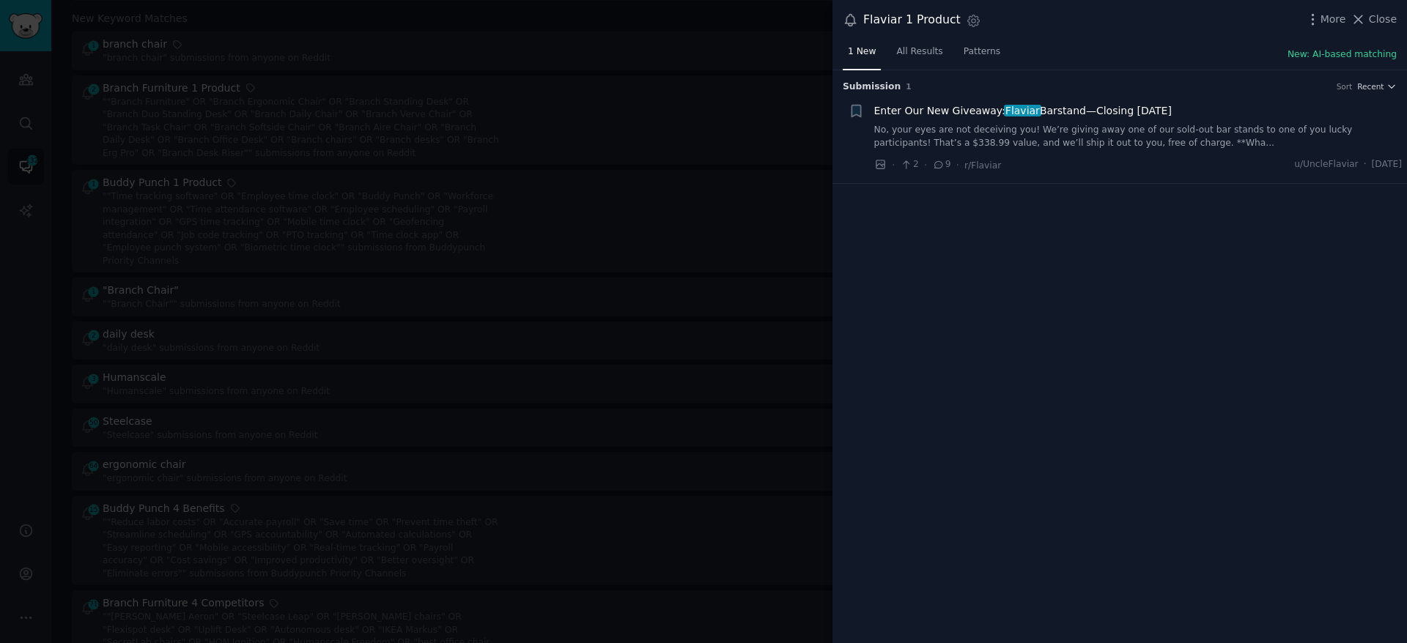
click at [760, 278] on div at bounding box center [703, 321] width 1407 height 643
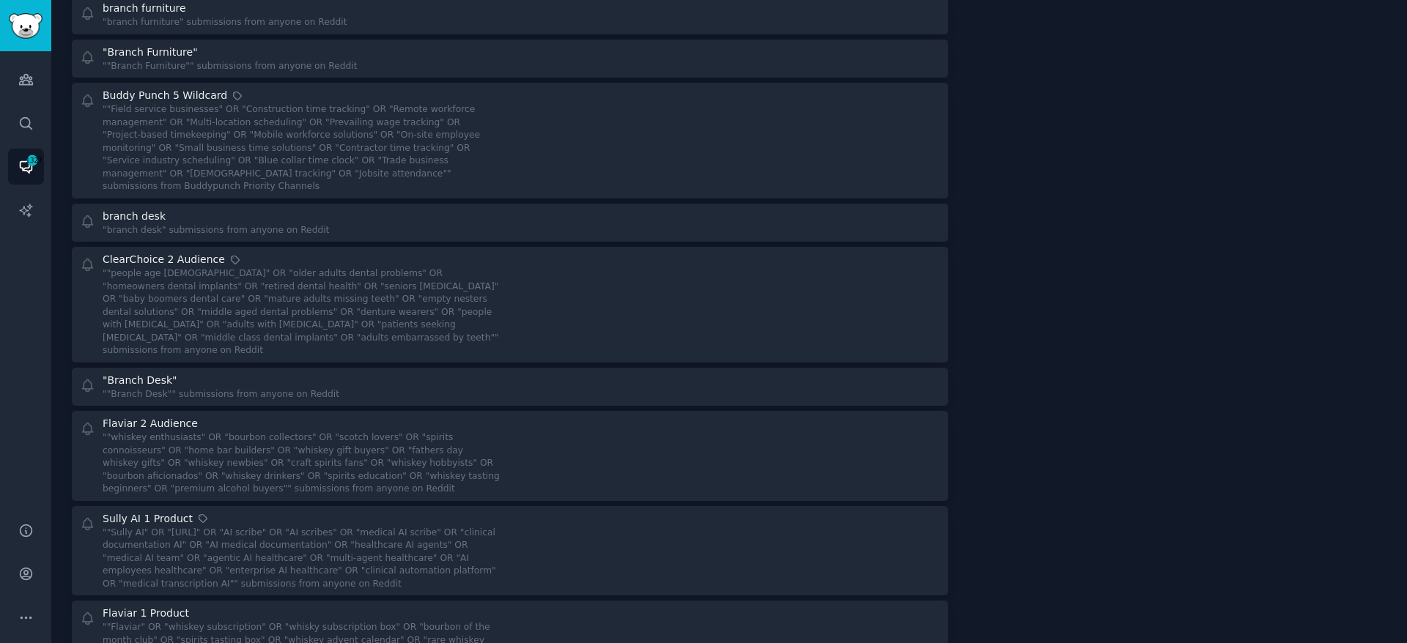
scroll to position [4192, 0]
